Goal: Information Seeking & Learning: Learn about a topic

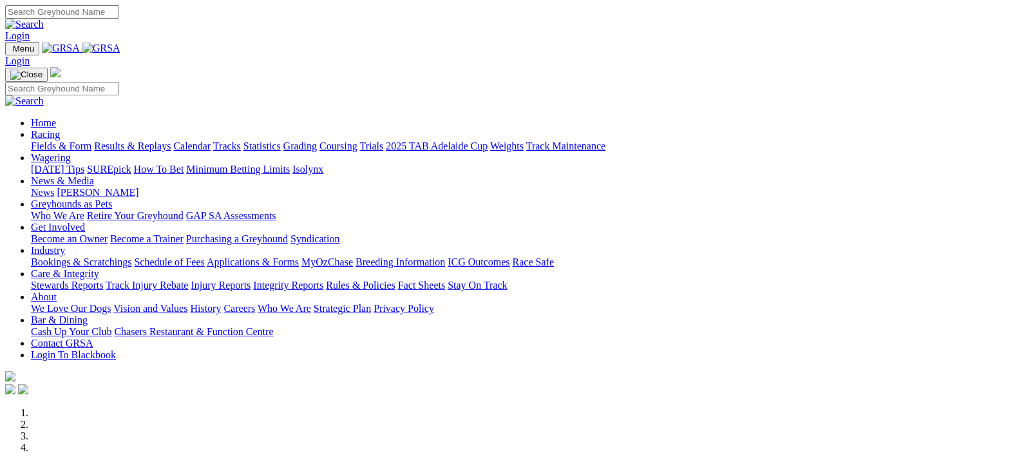
click at [120, 46] on img at bounding box center [101, 49] width 38 height 12
click at [58, 140] on link "Fields & Form" at bounding box center [61, 145] width 61 height 11
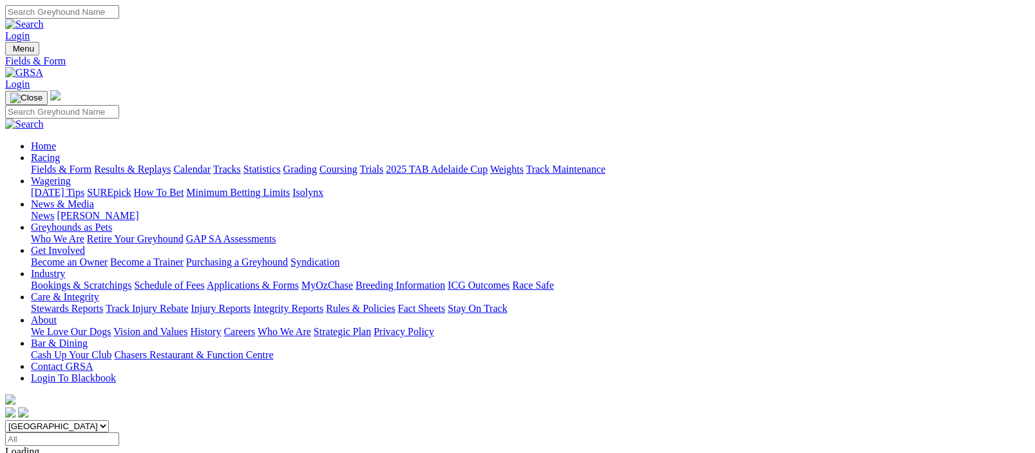
scroll to position [315, 0]
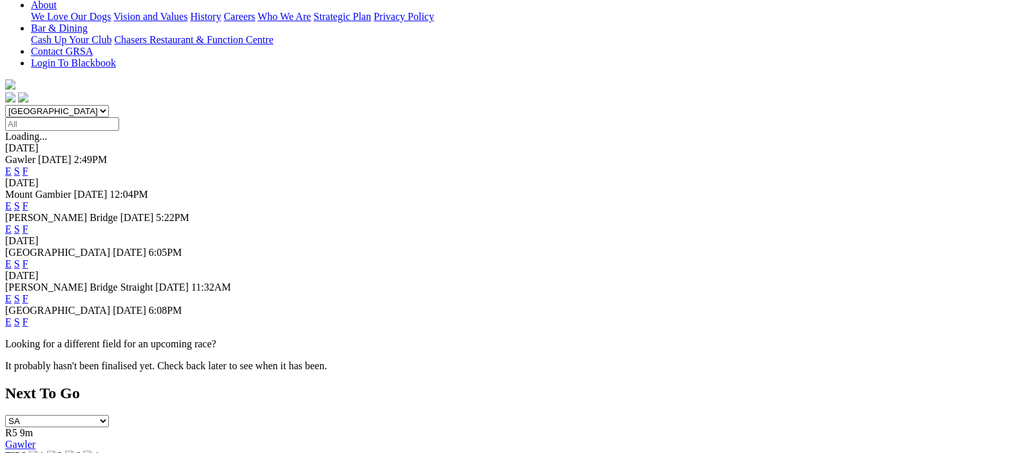
click at [28, 258] on link "F" at bounding box center [26, 263] width 6 height 11
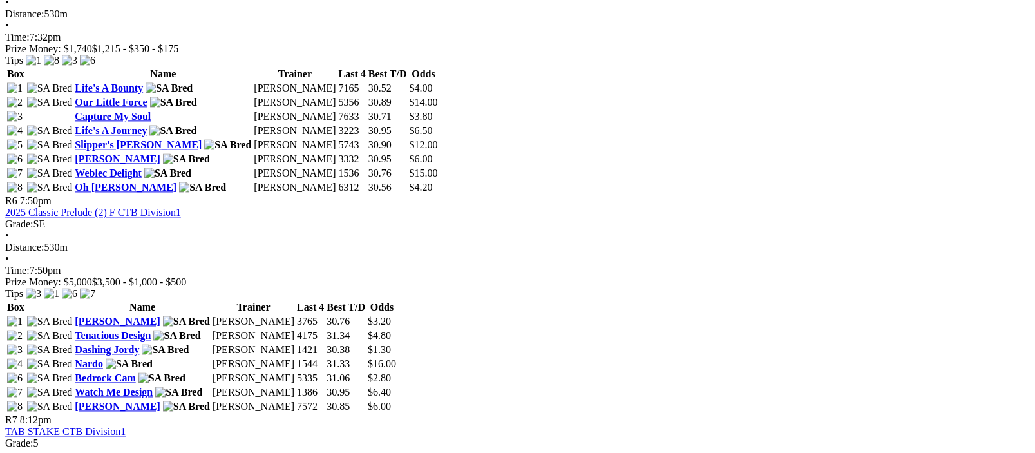
scroll to position [1890, 0]
